Goal: Check status: Check status

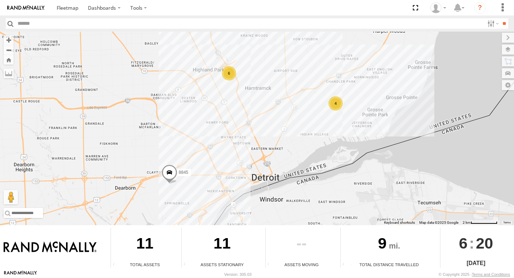
click at [334, 104] on div "4" at bounding box center [335, 103] width 14 height 14
